Goal: Information Seeking & Learning: Learn about a topic

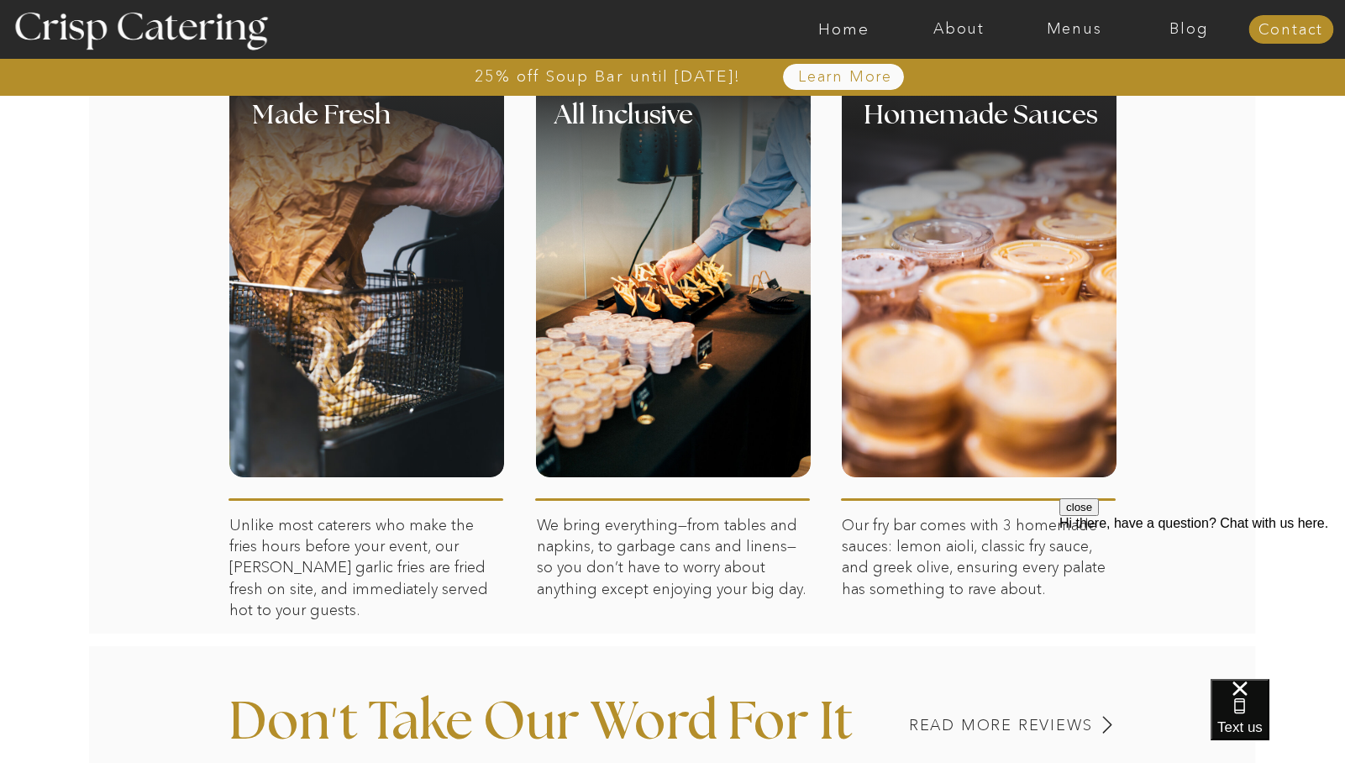
scroll to position [790, 0]
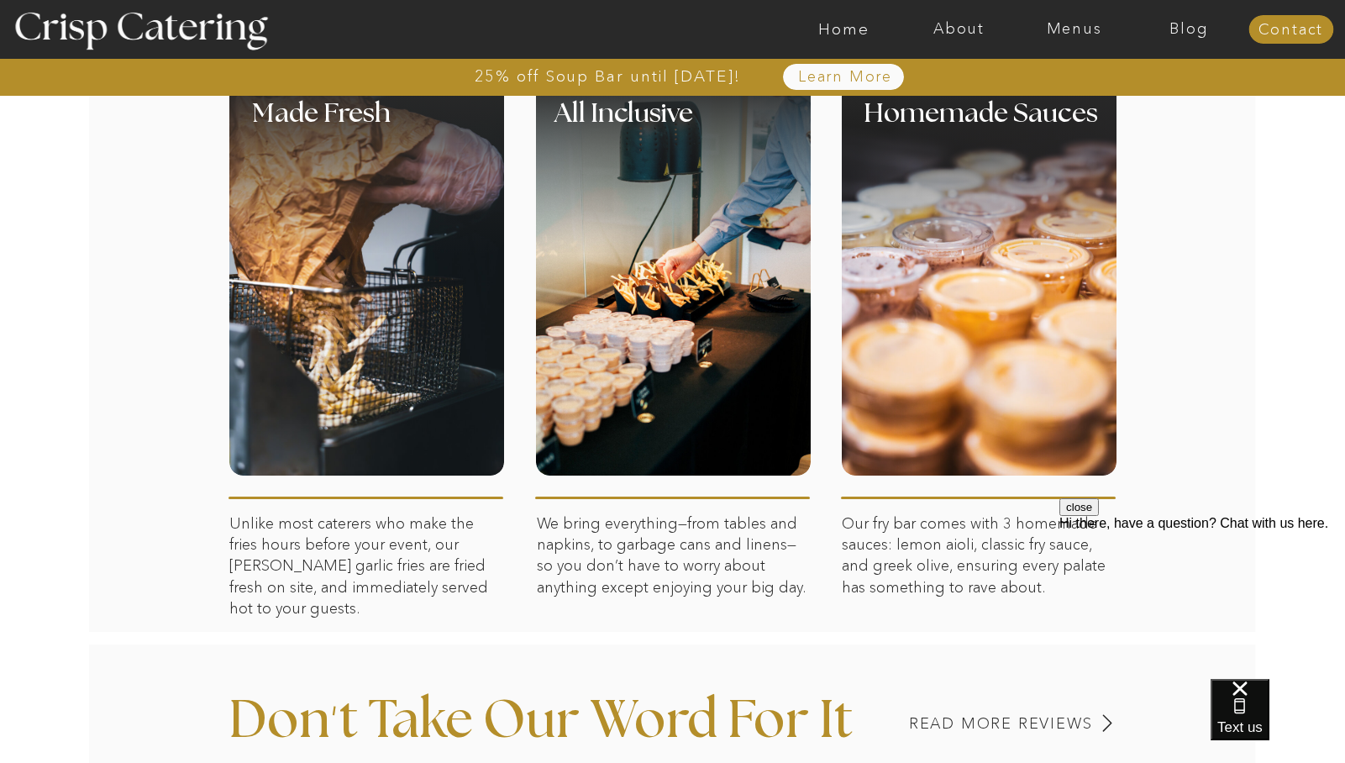
click at [1099, 516] on button "close" at bounding box center [1079, 507] width 39 height 18
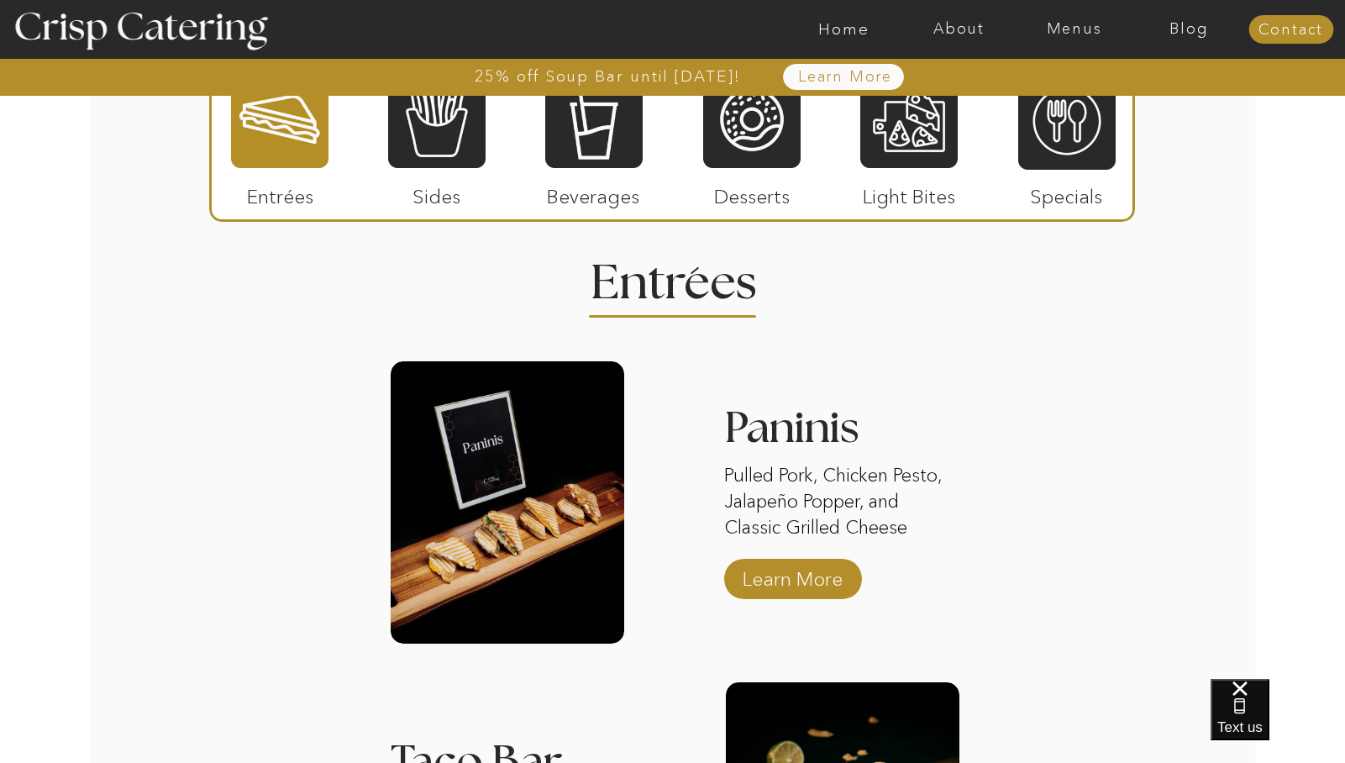
scroll to position [2113, 0]
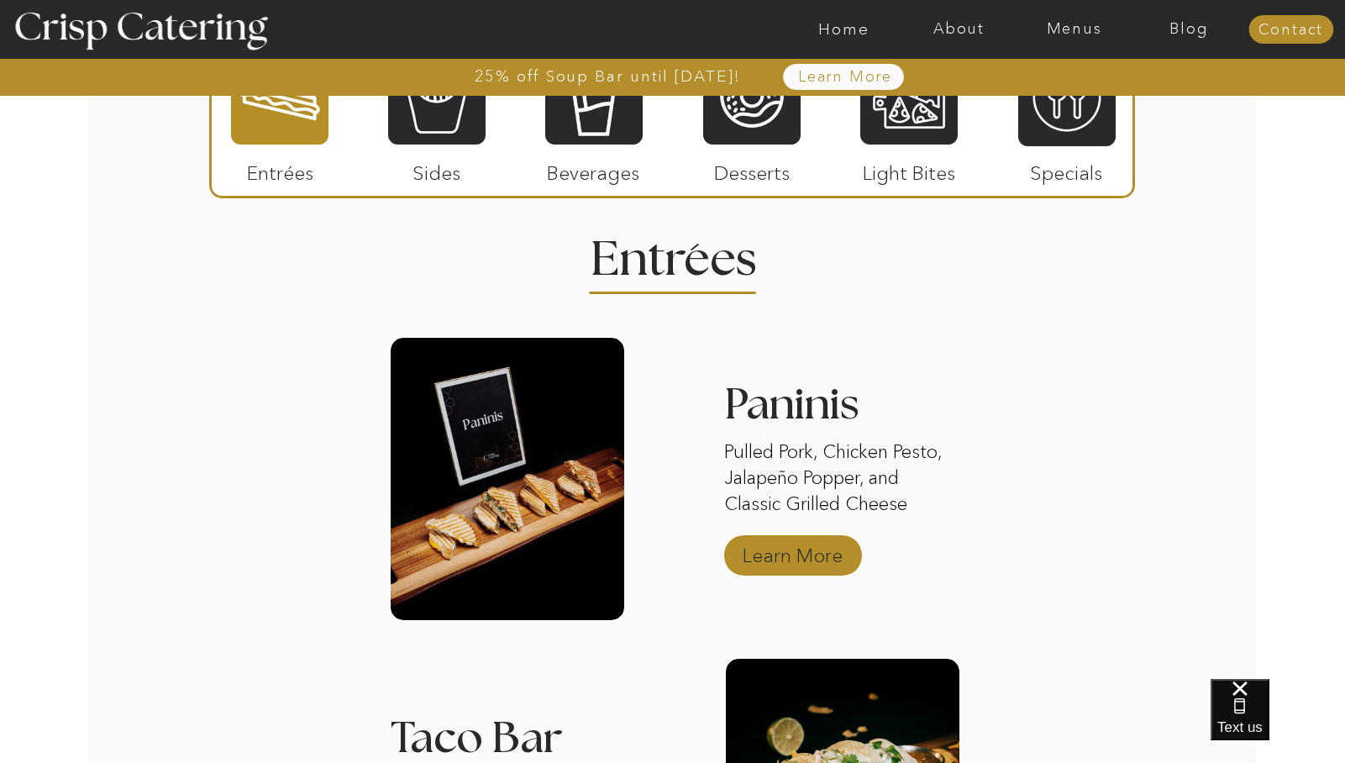
click at [814, 556] on p "Learn More" at bounding box center [793, 551] width 112 height 49
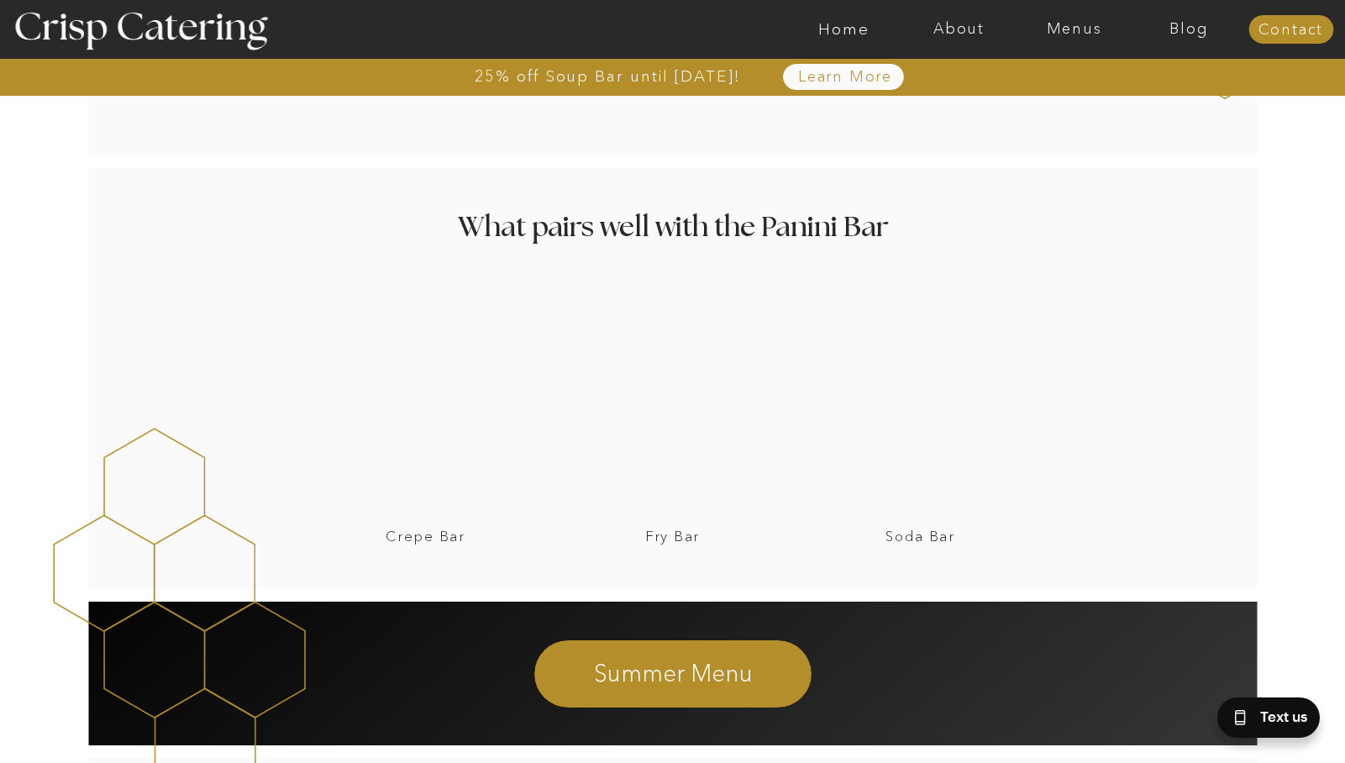
scroll to position [2109, 0]
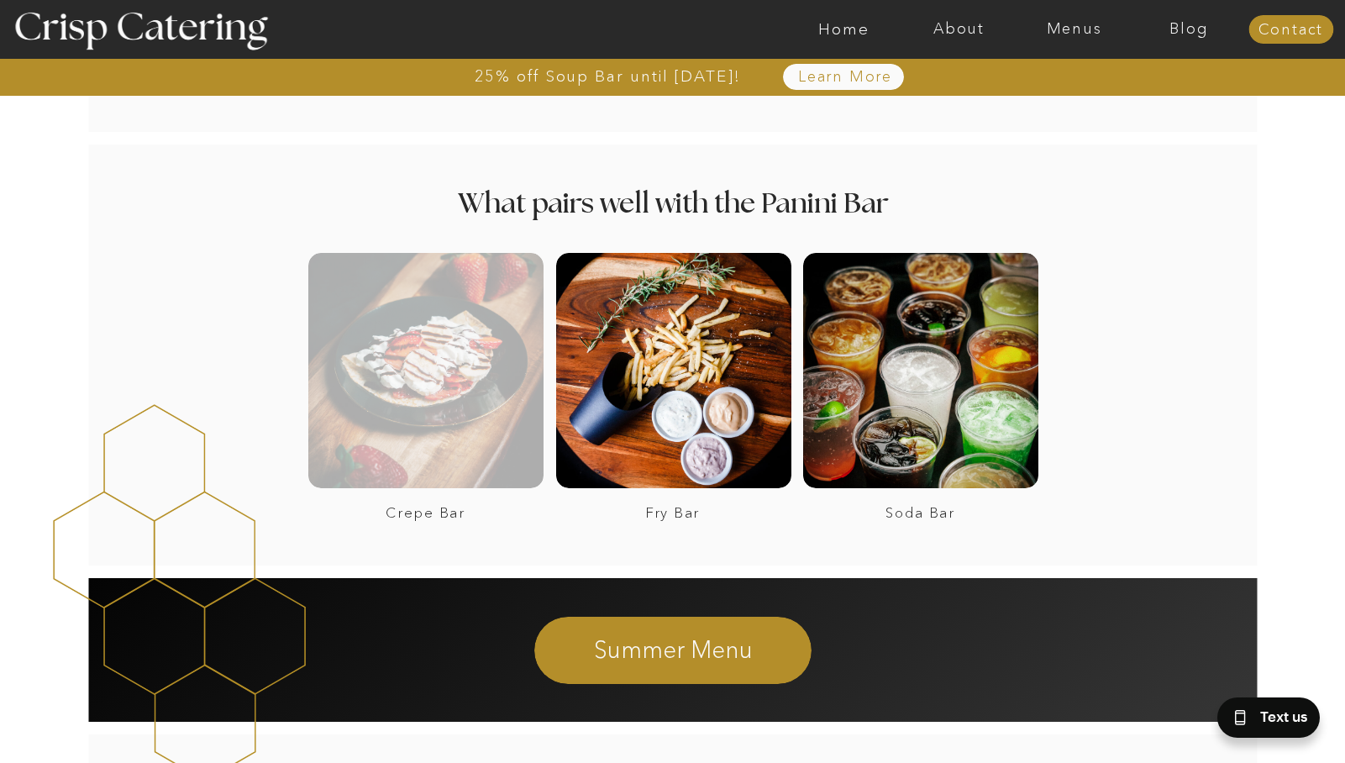
click at [502, 452] on div at bounding box center [425, 370] width 235 height 235
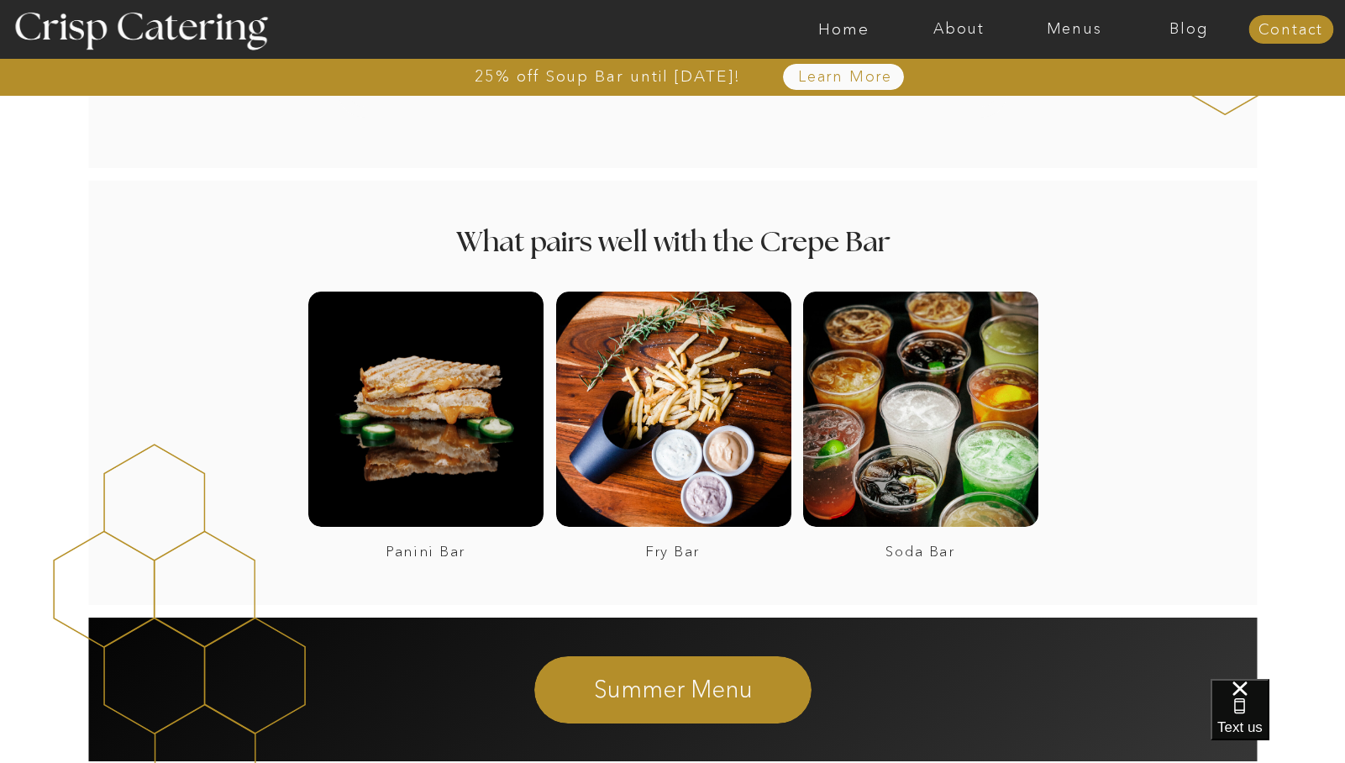
scroll to position [2392, 0]
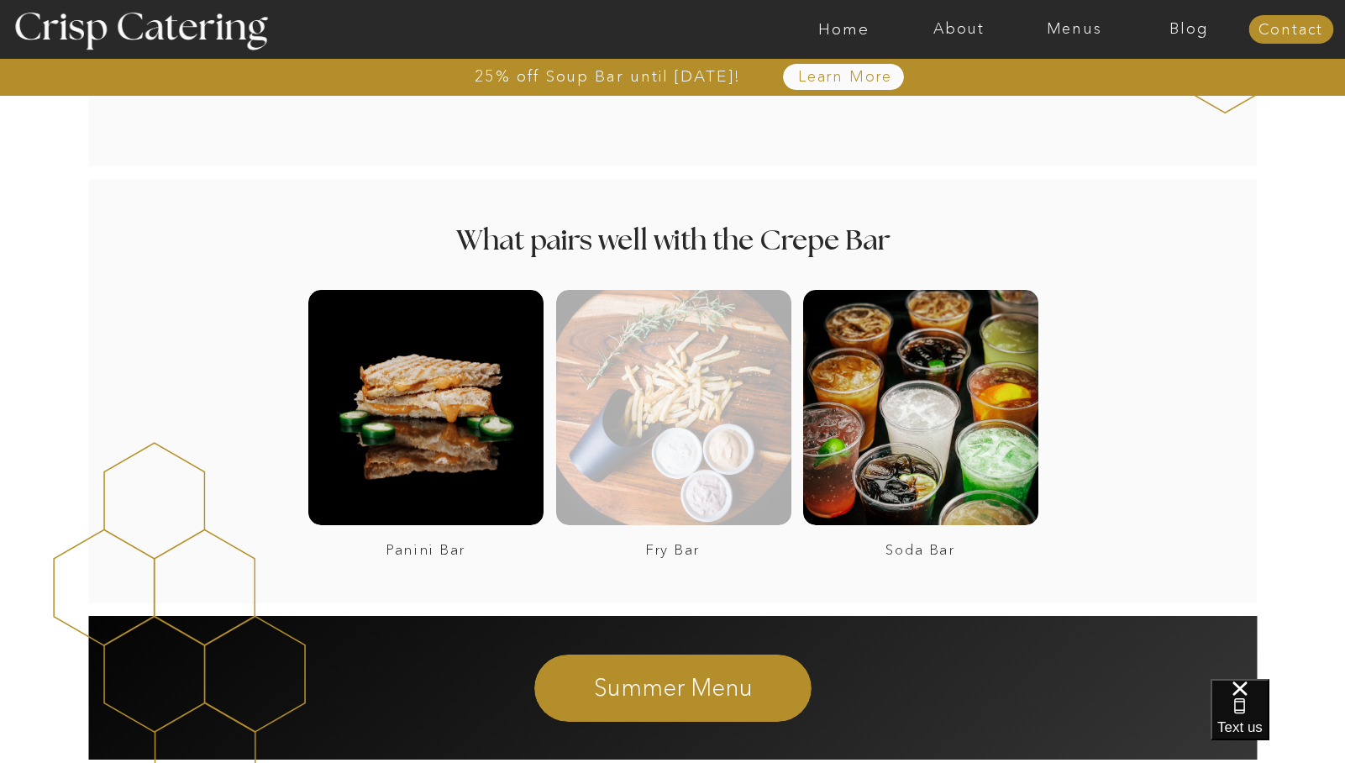
click at [731, 422] on div at bounding box center [673, 407] width 235 height 235
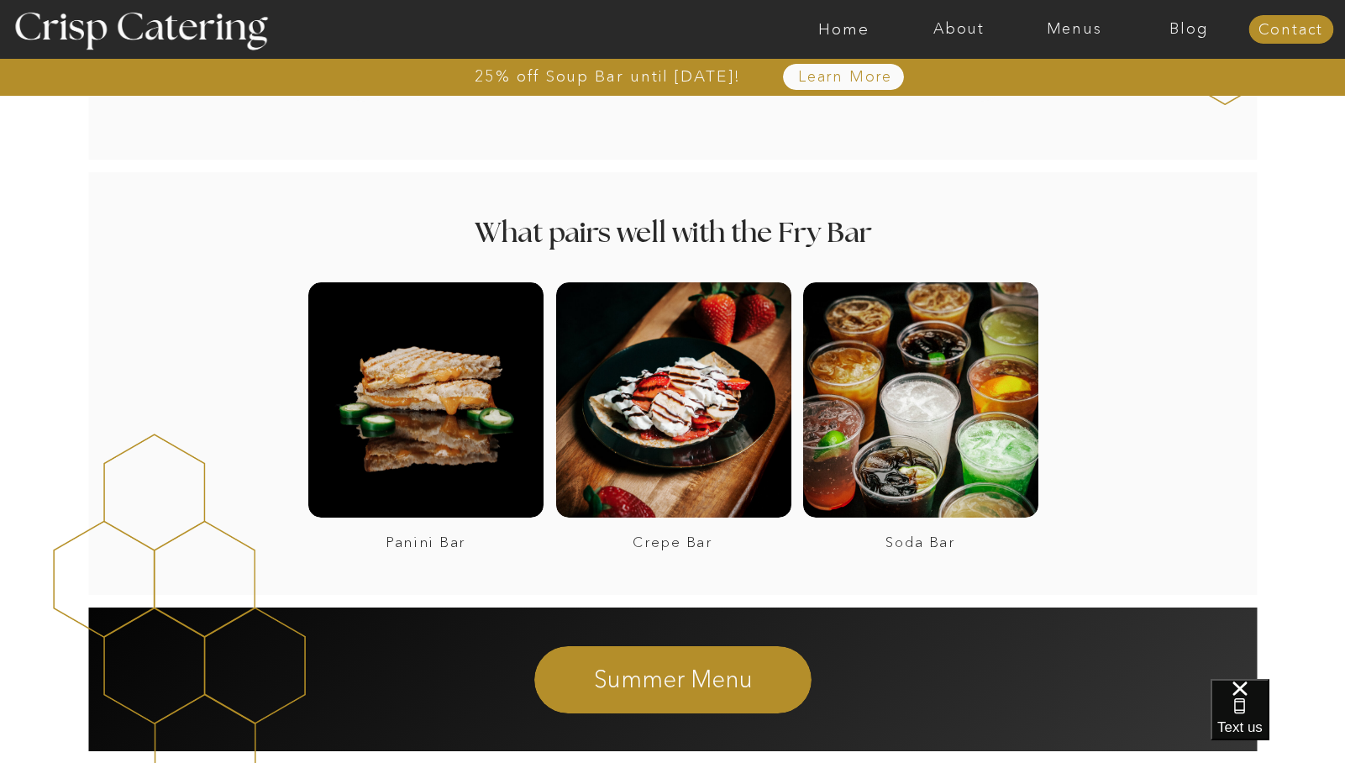
scroll to position [1544, 0]
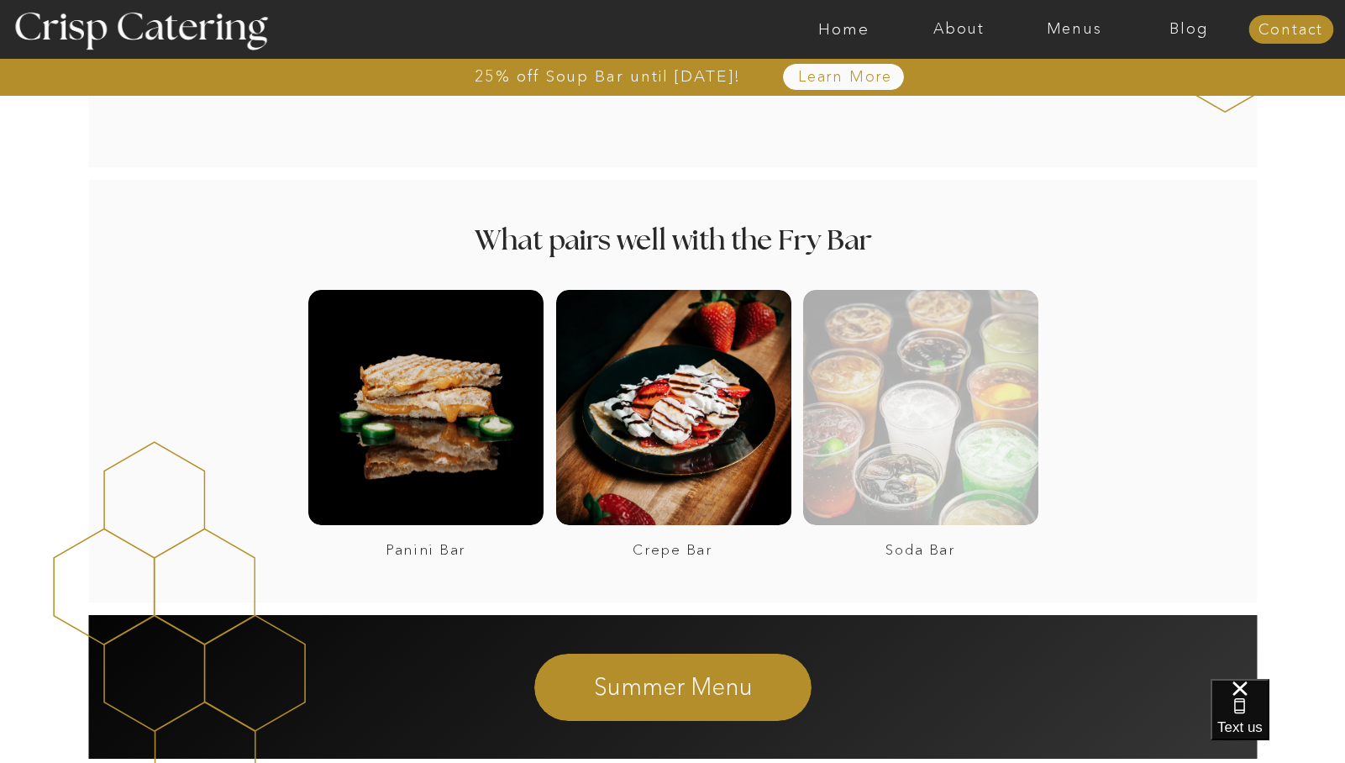
click at [991, 409] on div at bounding box center [920, 407] width 235 height 235
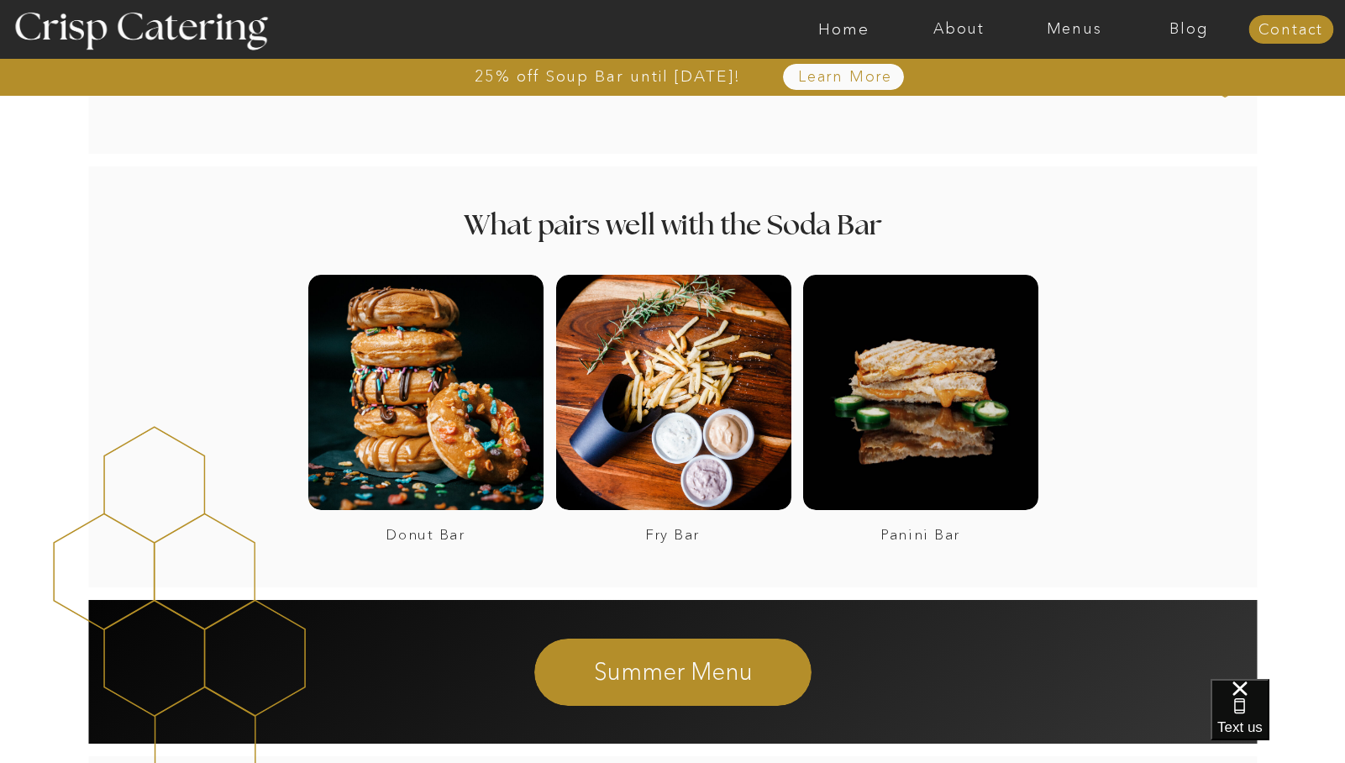
scroll to position [2253, 0]
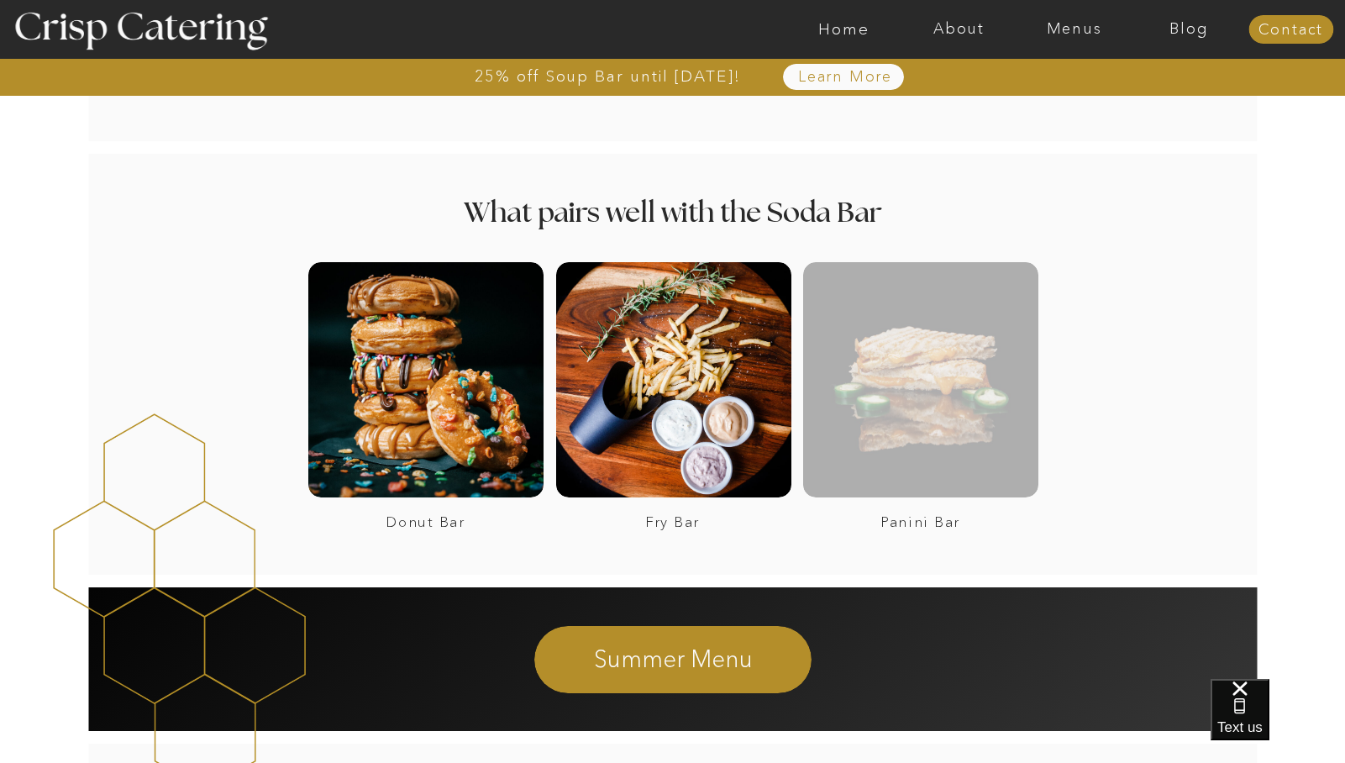
click at [991, 415] on div at bounding box center [920, 379] width 235 height 235
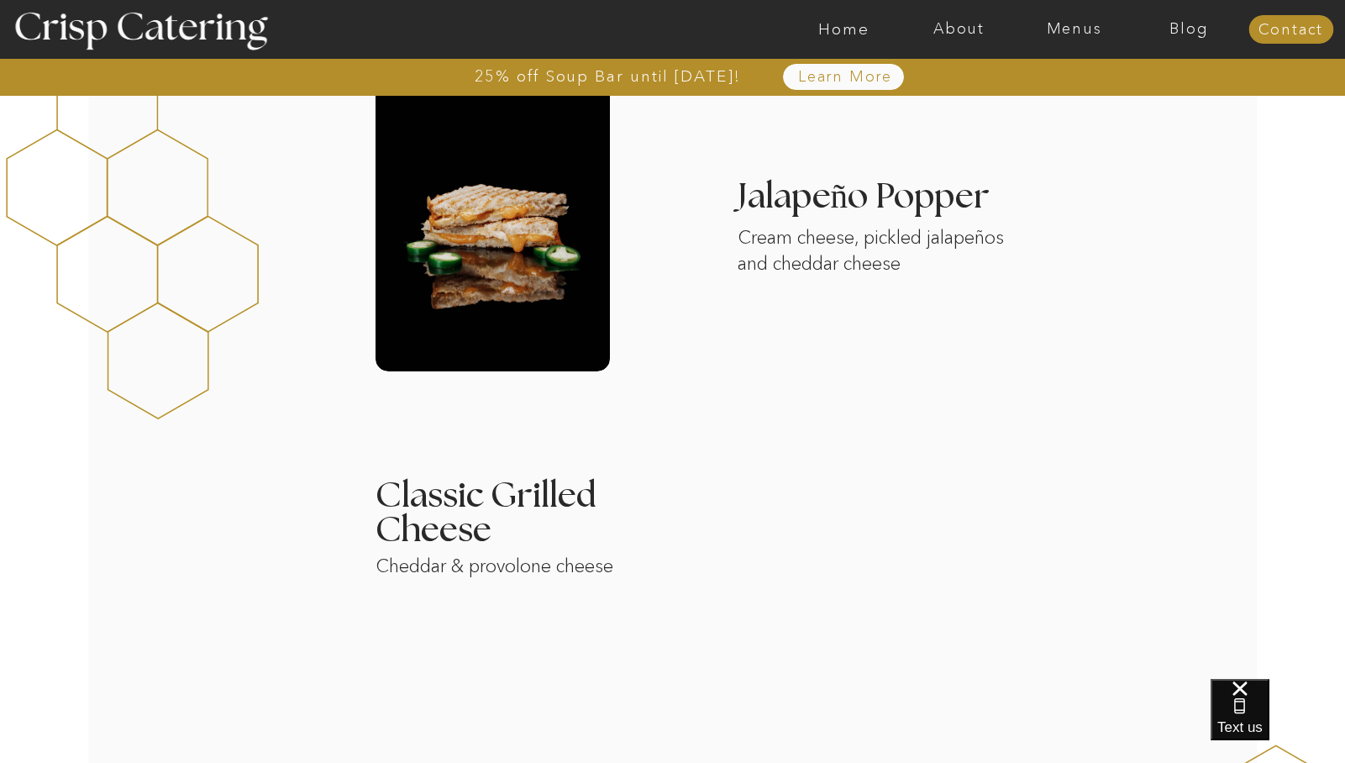
scroll to position [1075, 0]
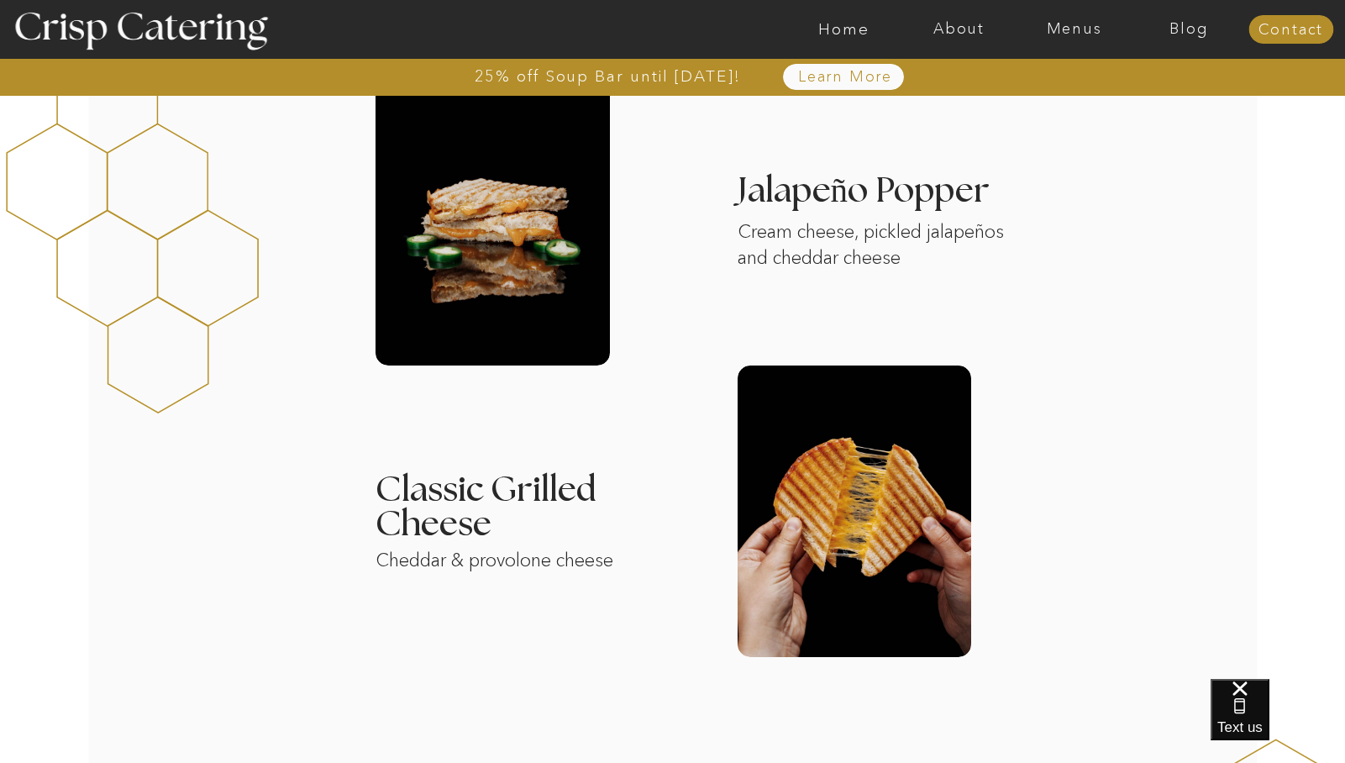
click at [872, 584] on div at bounding box center [855, 511] width 234 height 292
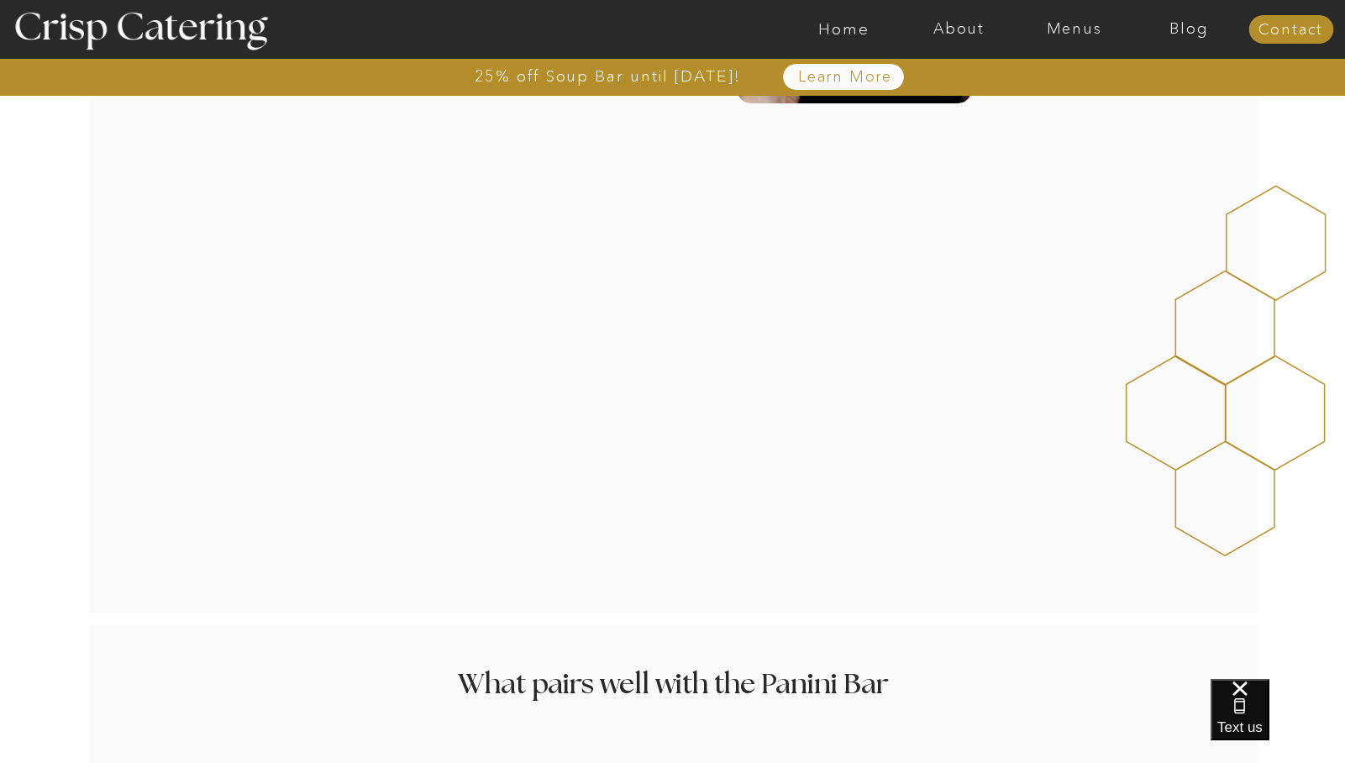
scroll to position [1638, 0]
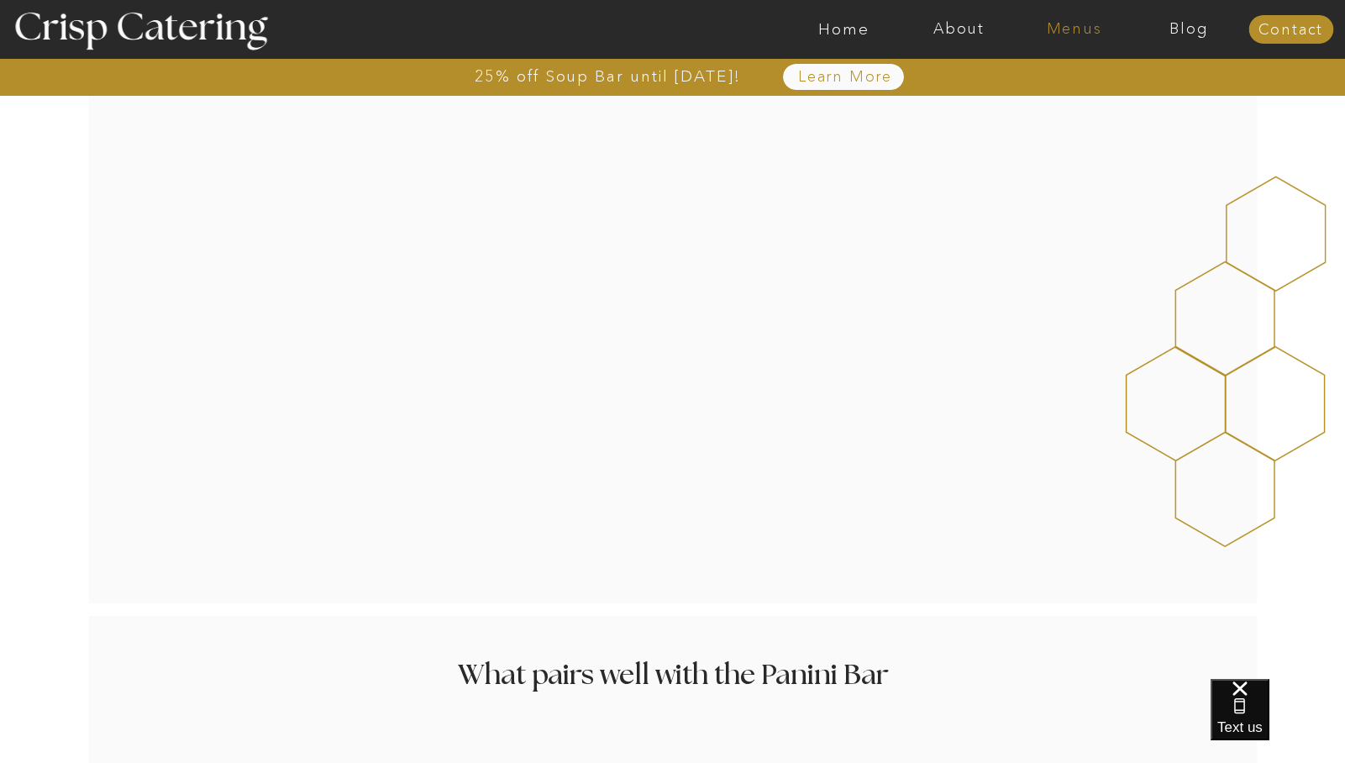
click at [1078, 27] on nav "Menus" at bounding box center [1074, 29] width 115 height 17
click at [1067, 77] on nav "Summer (Mar-Aug)" at bounding box center [1079, 76] width 150 height 16
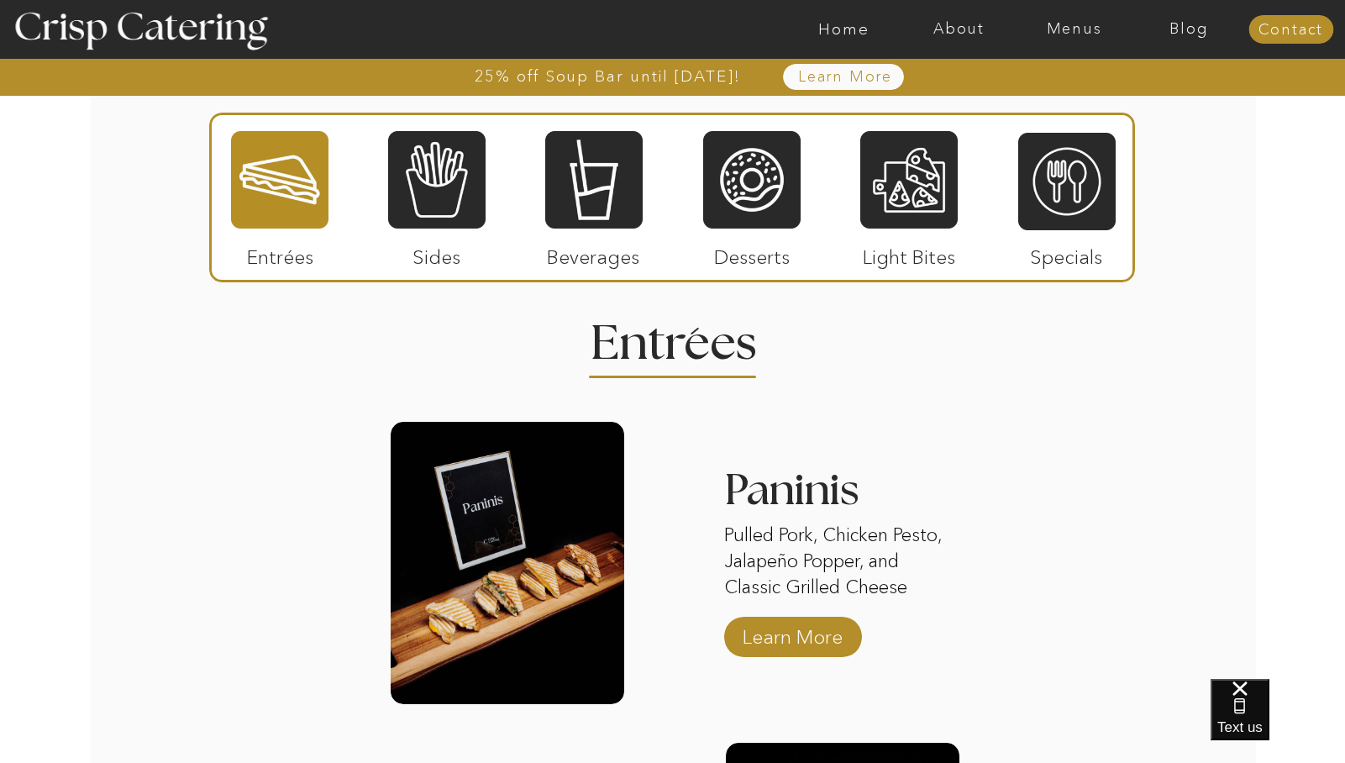
scroll to position [1498, 0]
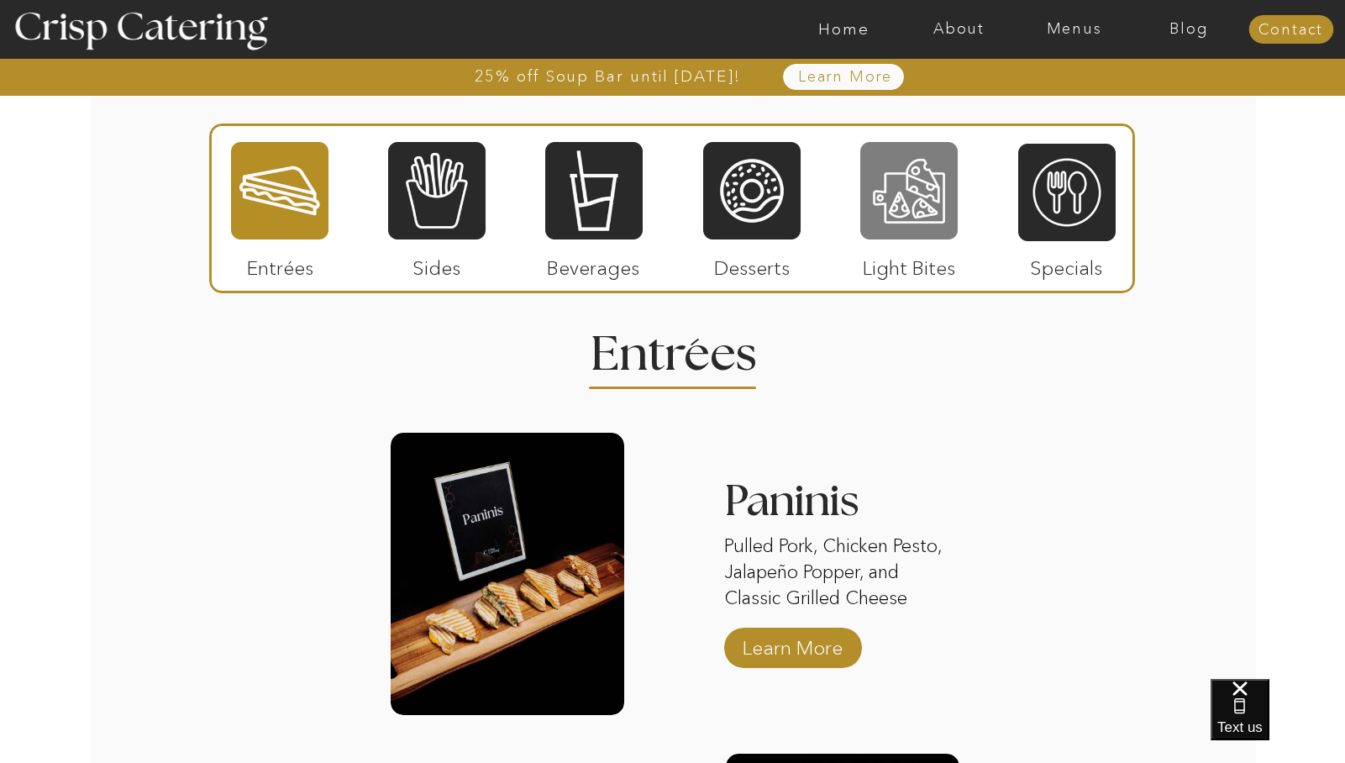
click at [886, 197] on div at bounding box center [908, 190] width 97 height 101
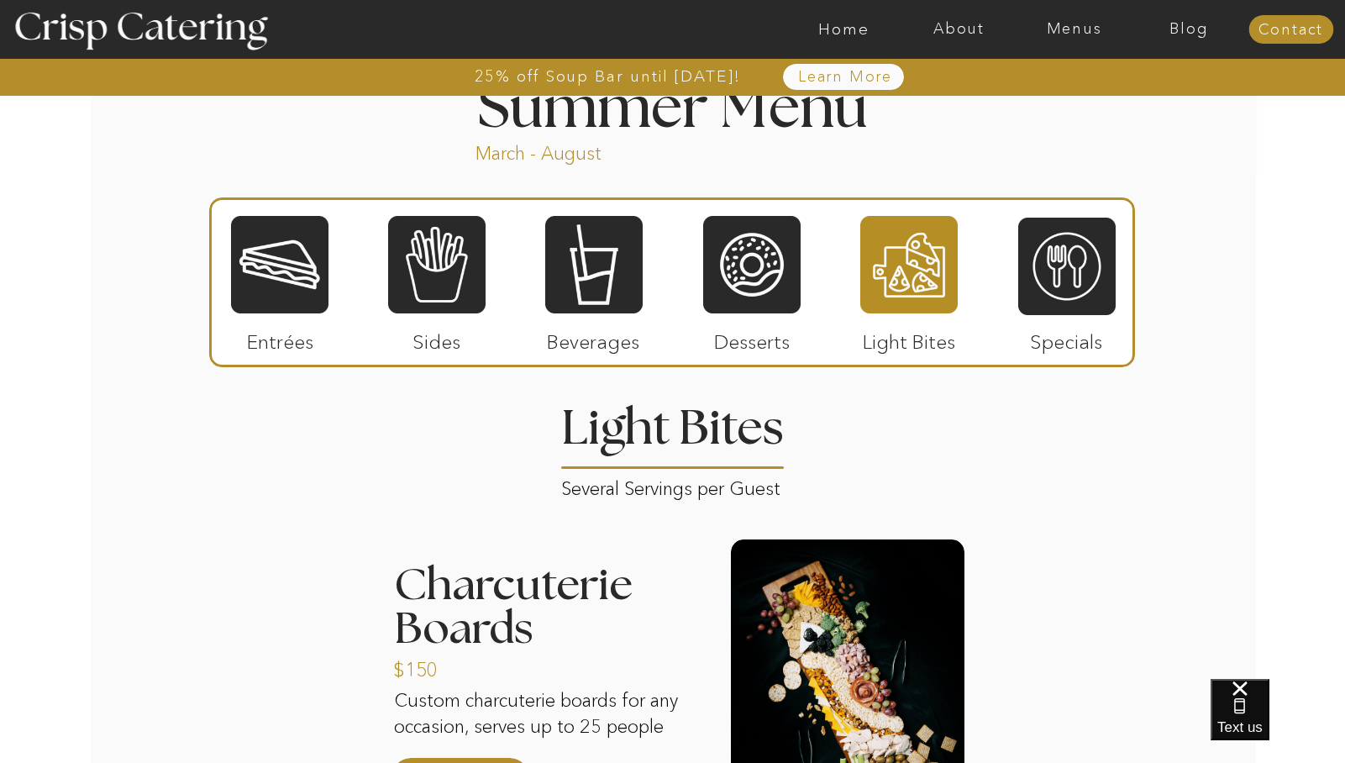
scroll to position [1428, 0]
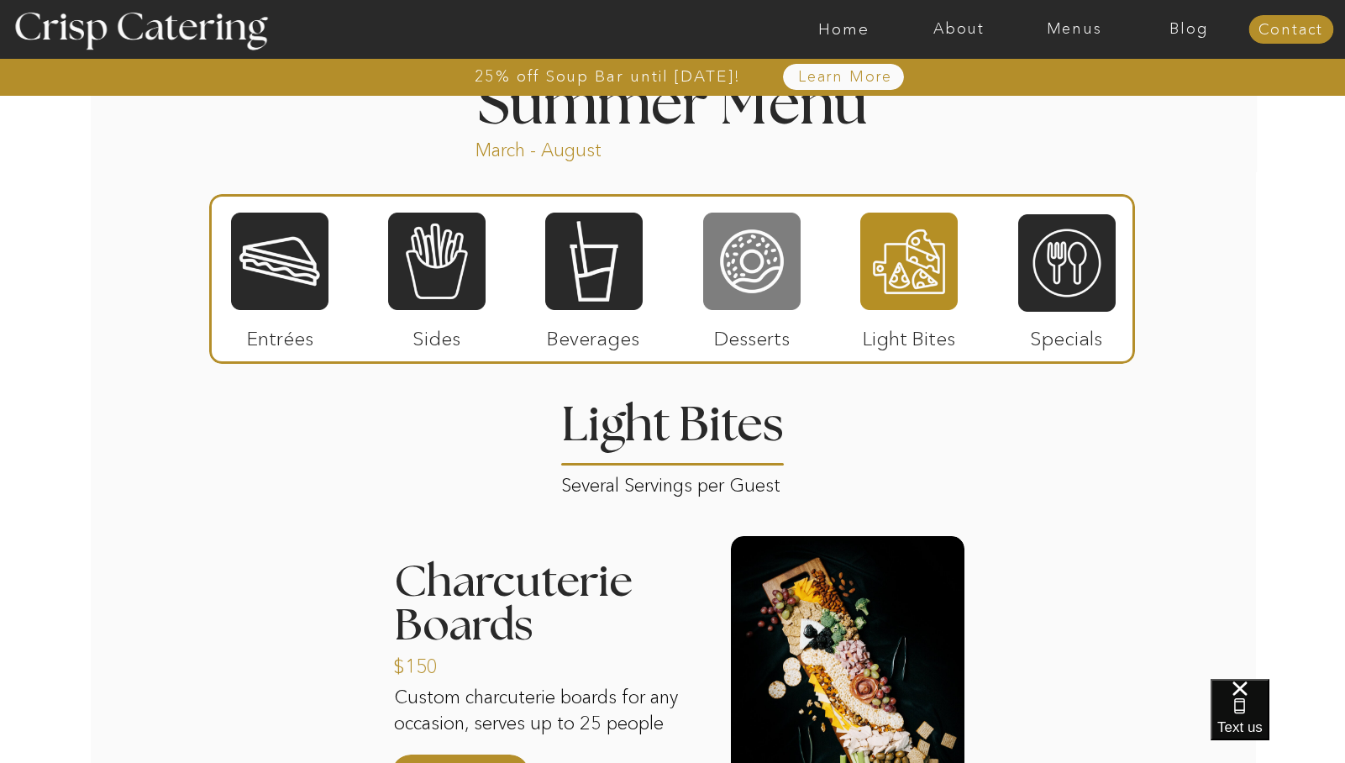
click at [761, 285] on div at bounding box center [751, 261] width 97 height 101
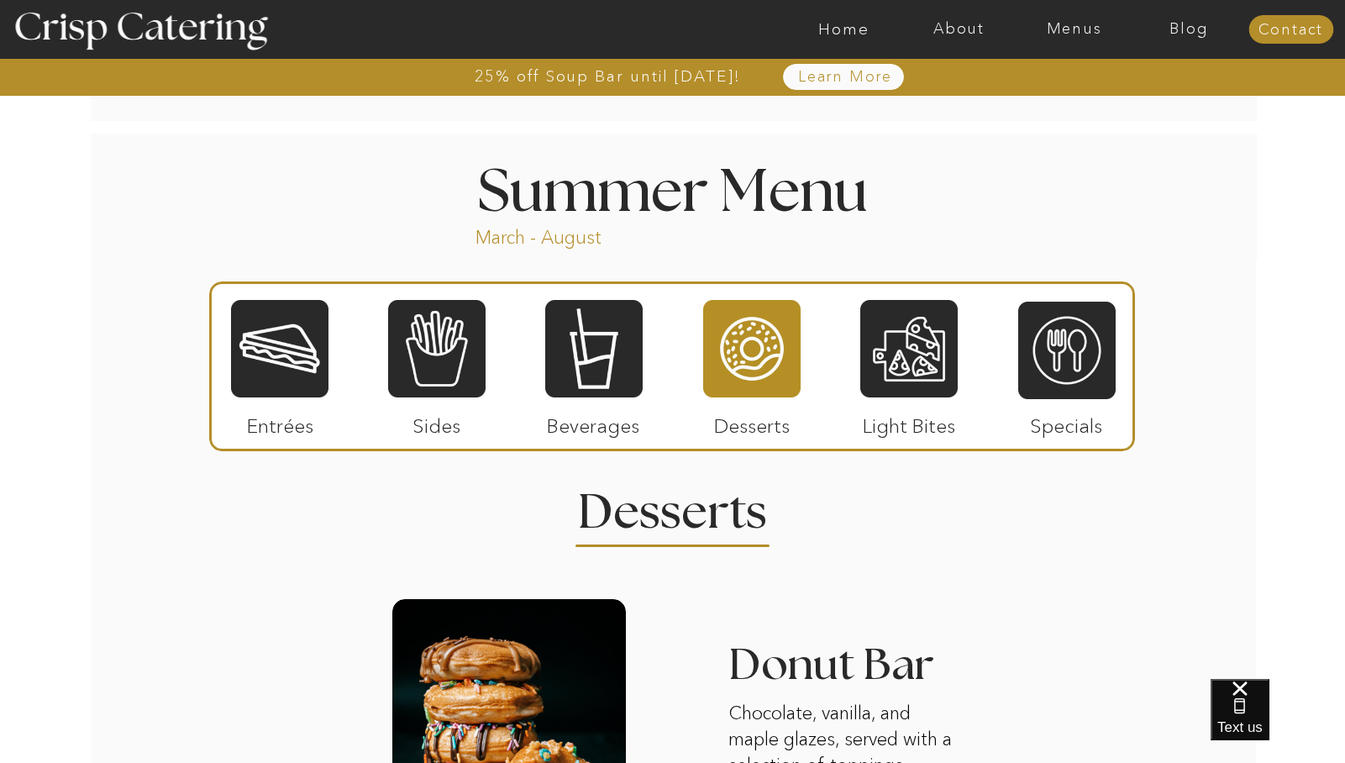
scroll to position [1322, 0]
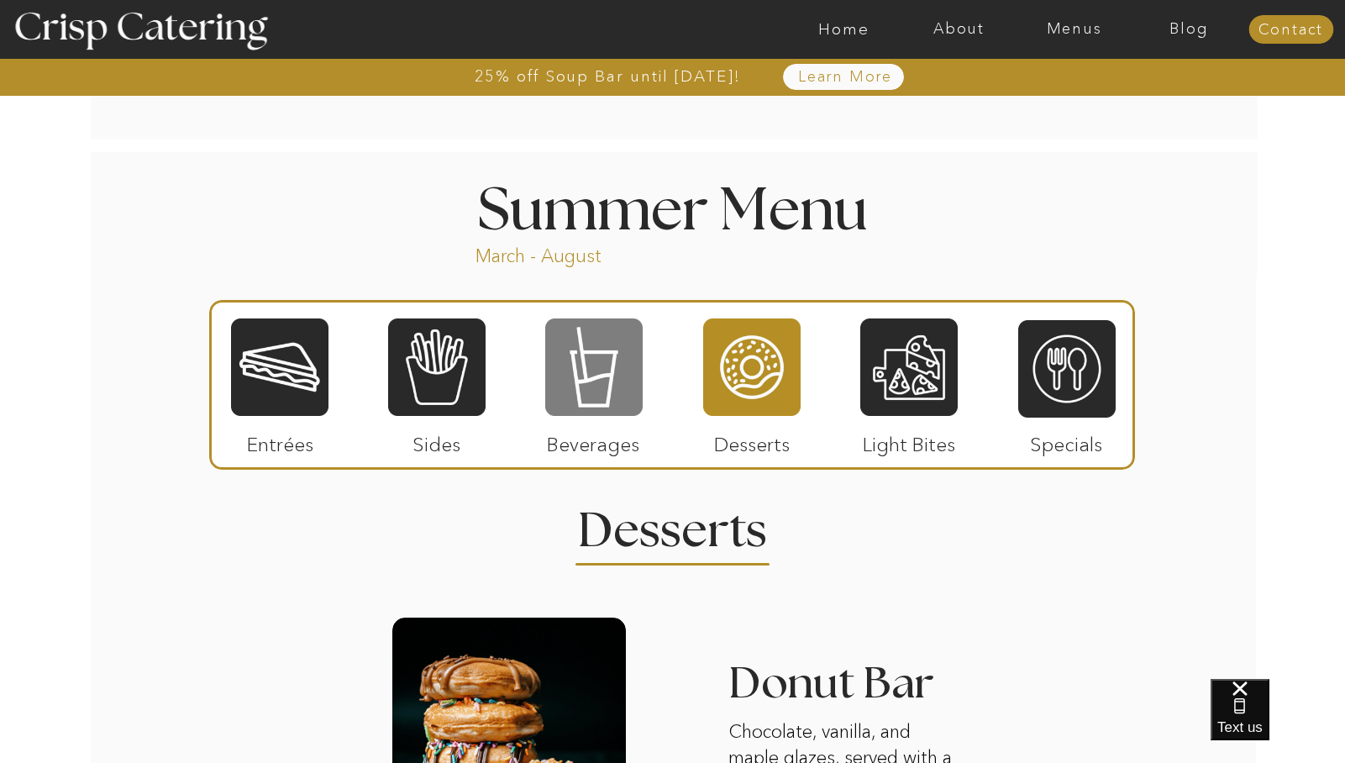
click at [568, 350] on div at bounding box center [593, 367] width 97 height 101
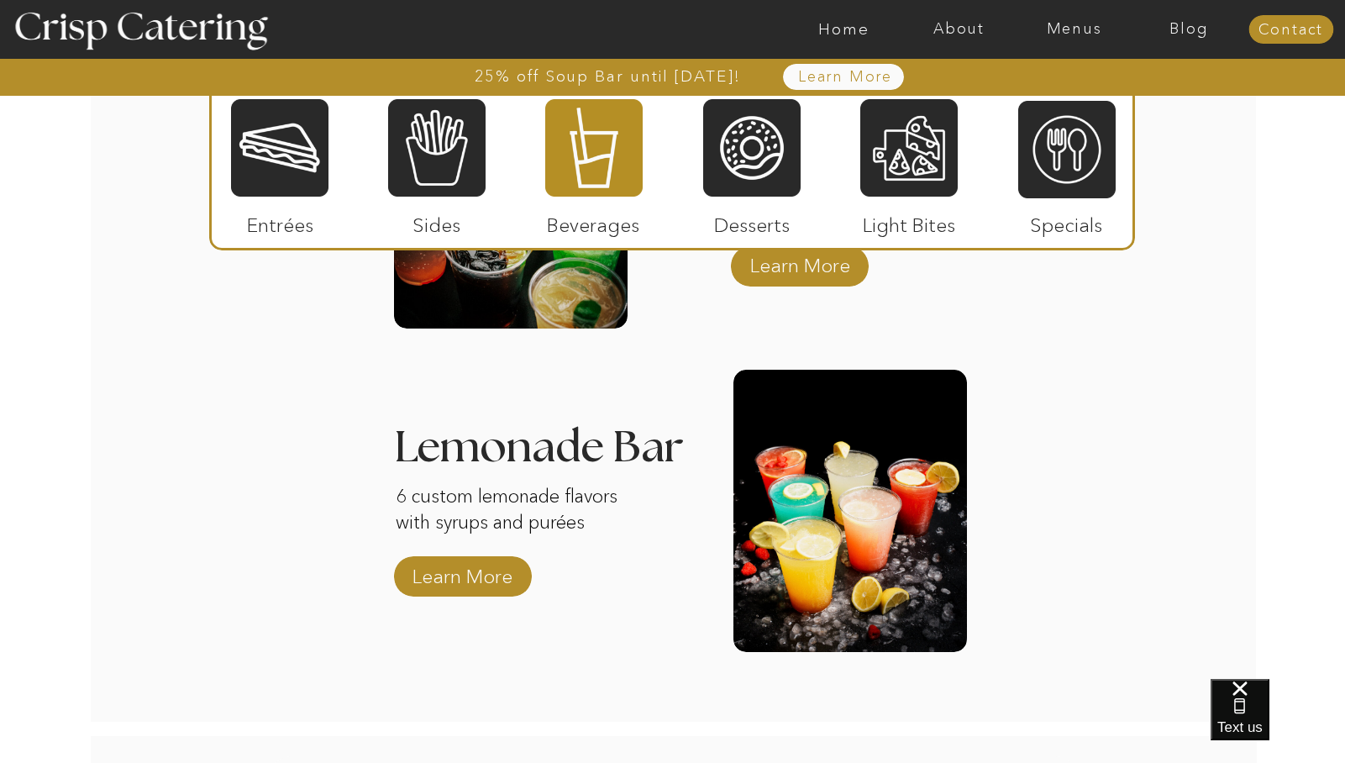
scroll to position [1888, 0]
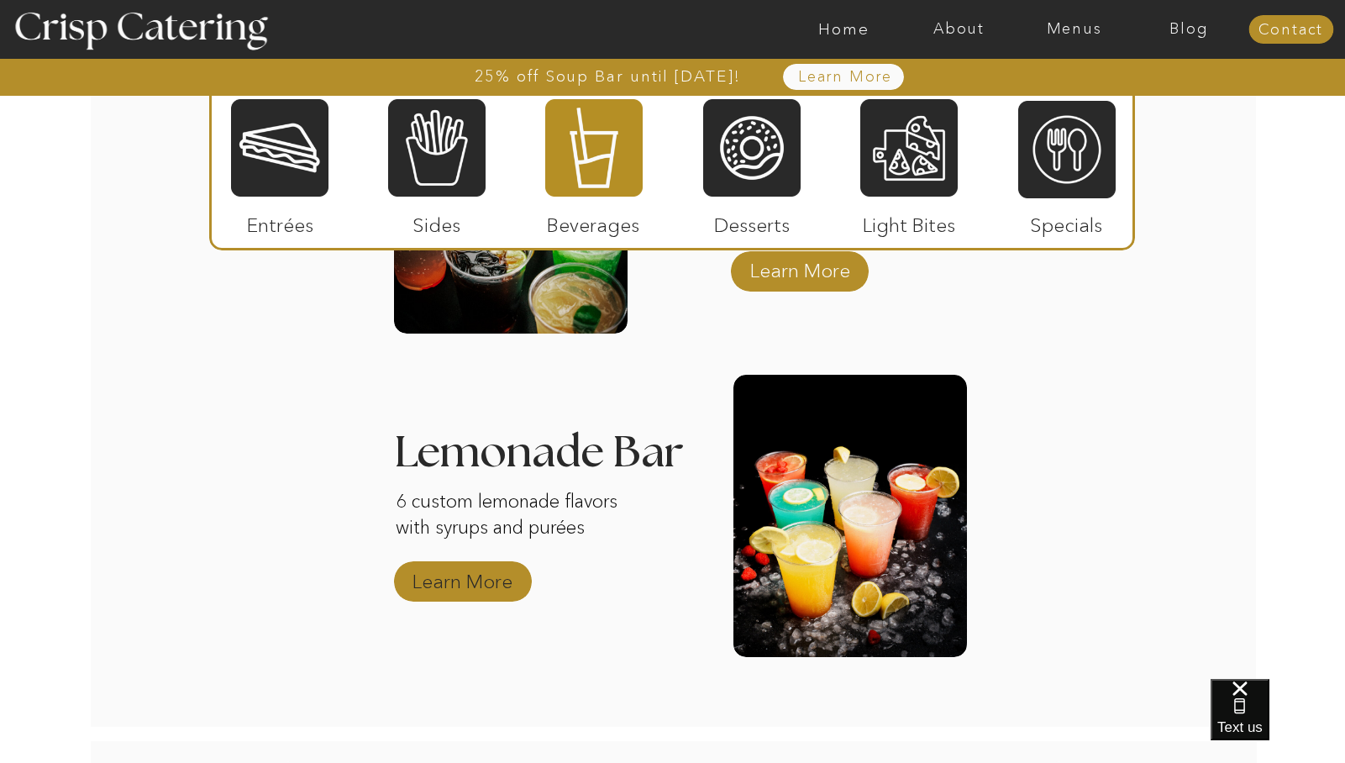
click at [443, 590] on p "Learn More" at bounding box center [463, 577] width 112 height 49
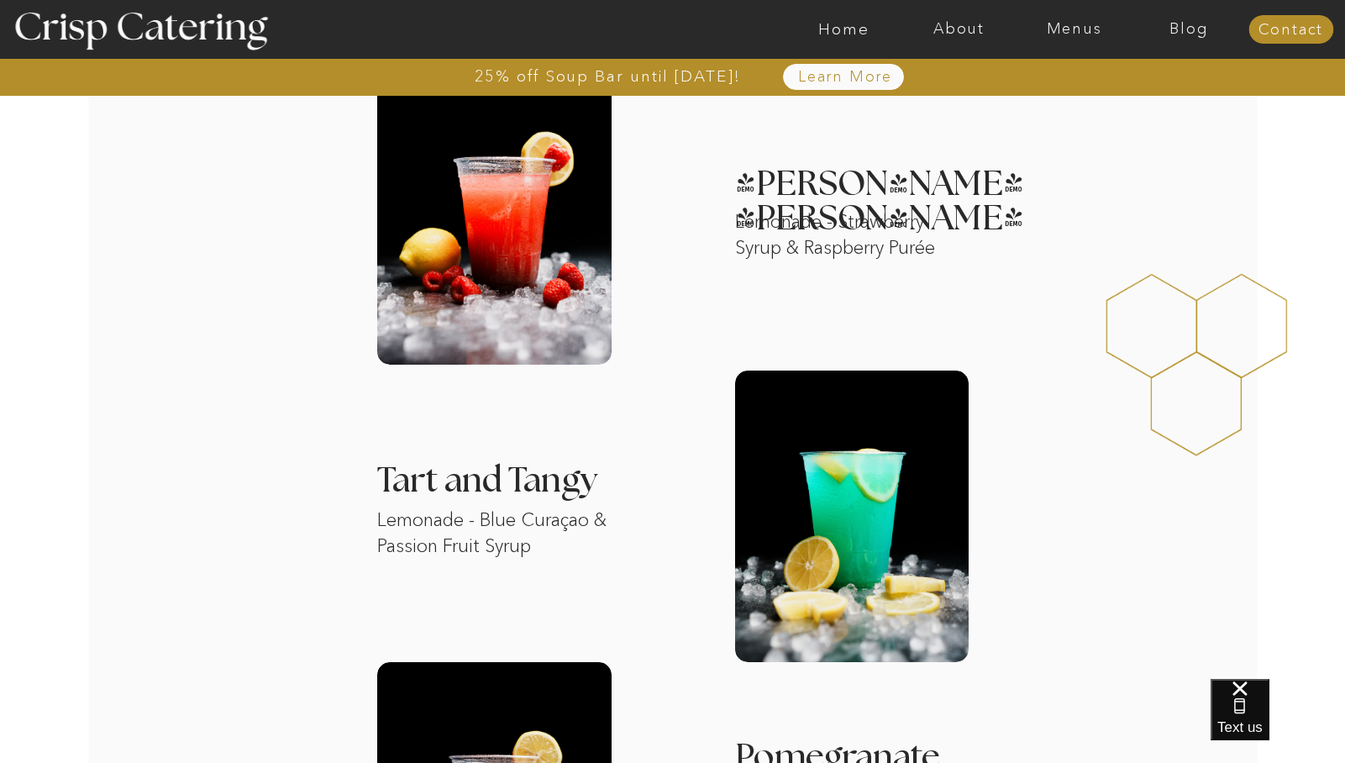
scroll to position [1174, 0]
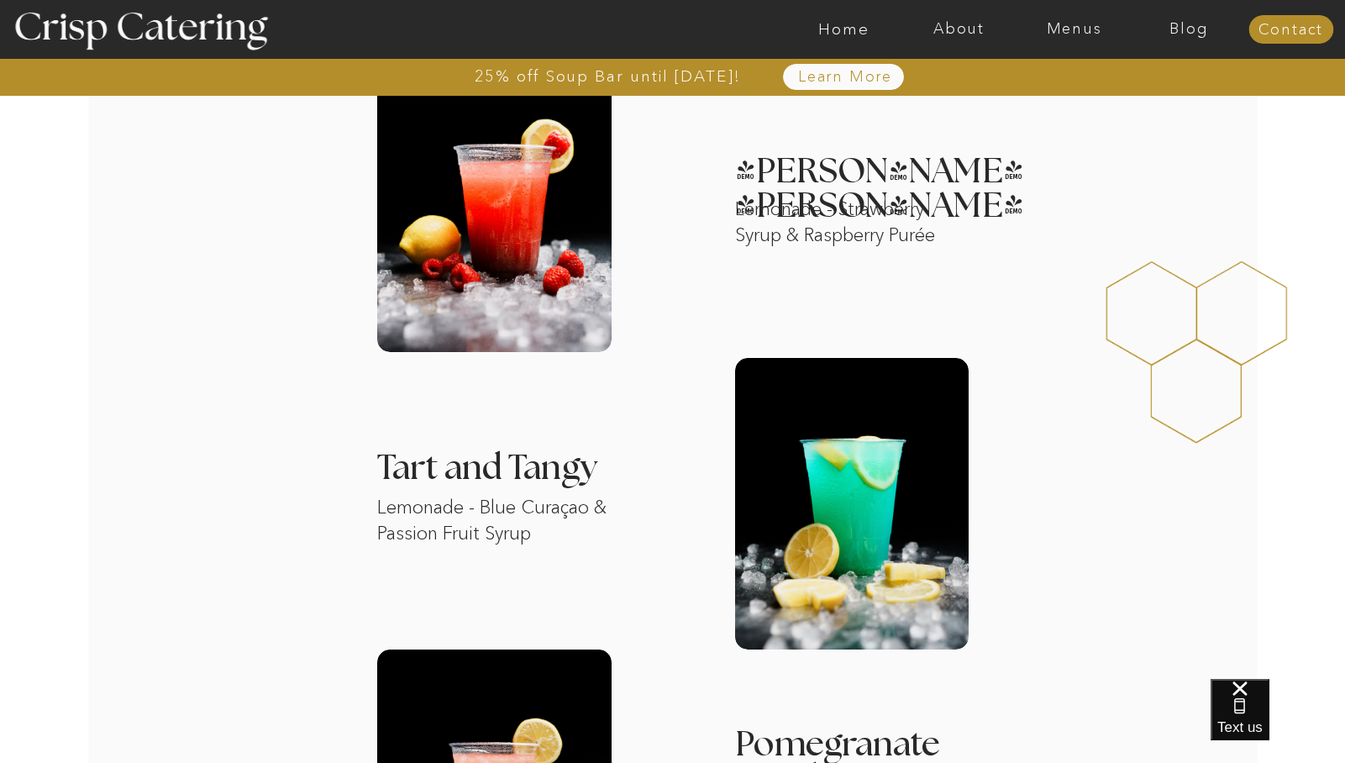
click at [489, 504] on h3 "Tart and Tangy" at bounding box center [500, 488] width 247 height 75
drag, startPoint x: 483, startPoint y: 505, endPoint x: 514, endPoint y: 508, distance: 31.3
click at [514, 508] on h3 "Tart and Tangy" at bounding box center [500, 488] width 247 height 75
drag, startPoint x: 592, startPoint y: 509, endPoint x: 521, endPoint y: 507, distance: 71.5
click at [521, 507] on h3 "Tart and Tangy" at bounding box center [500, 488] width 247 height 75
